Goal: Information Seeking & Learning: Understand process/instructions

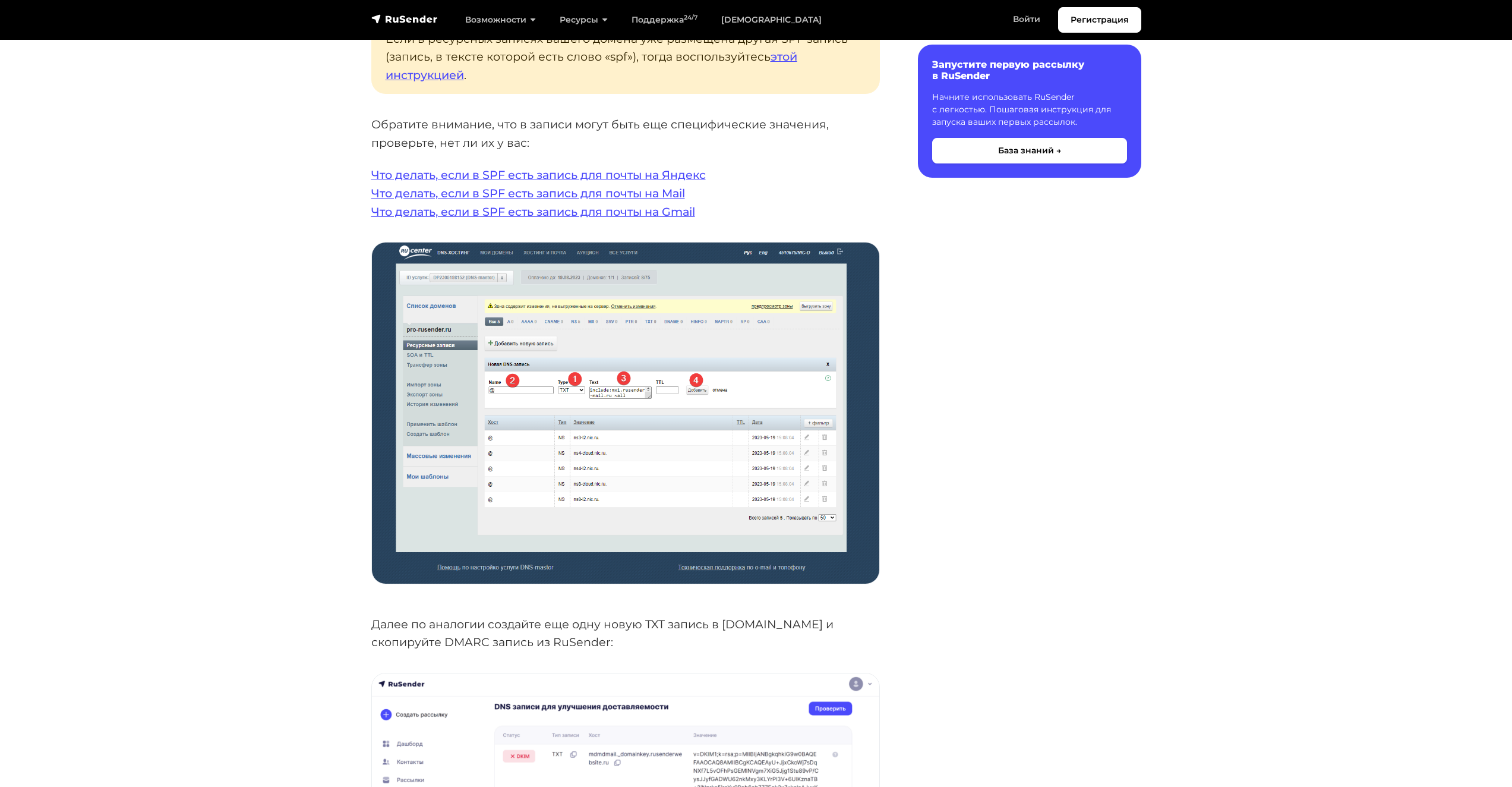
scroll to position [2497, 0]
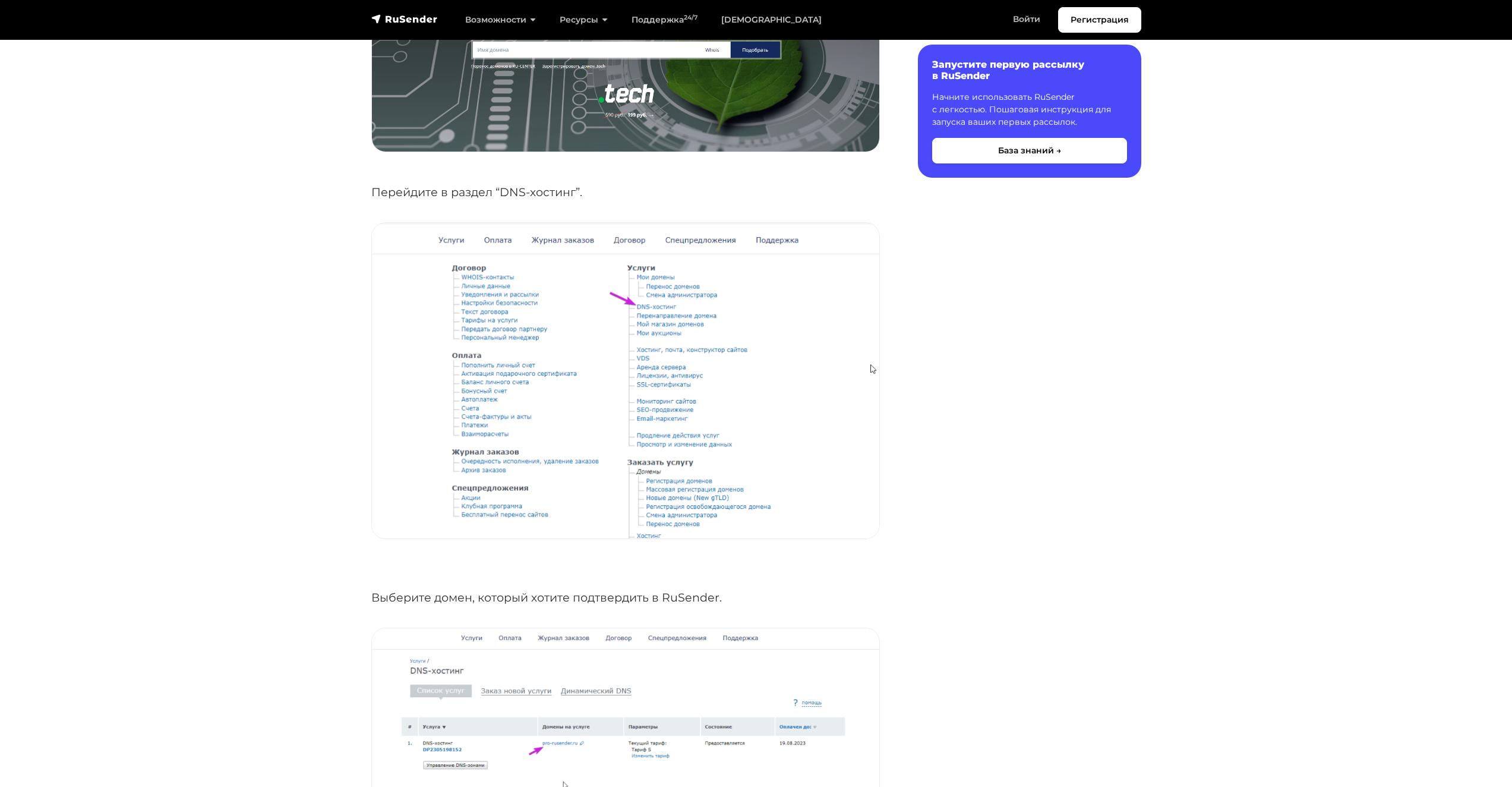
scroll to position [713, 0]
